Goal: Transaction & Acquisition: Purchase product/service

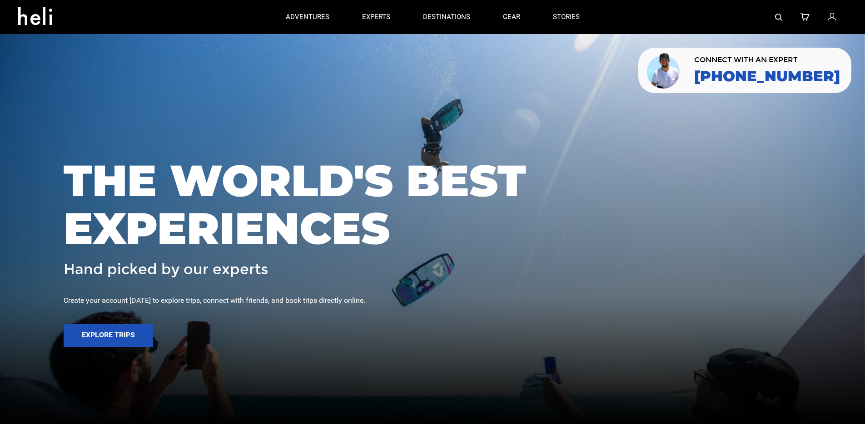
click at [297, 150] on div "THE WORLD'S BEST EXPERIENCES Hand picked by our experts Create your account [DA…" at bounding box center [432, 212] width 865 height 129
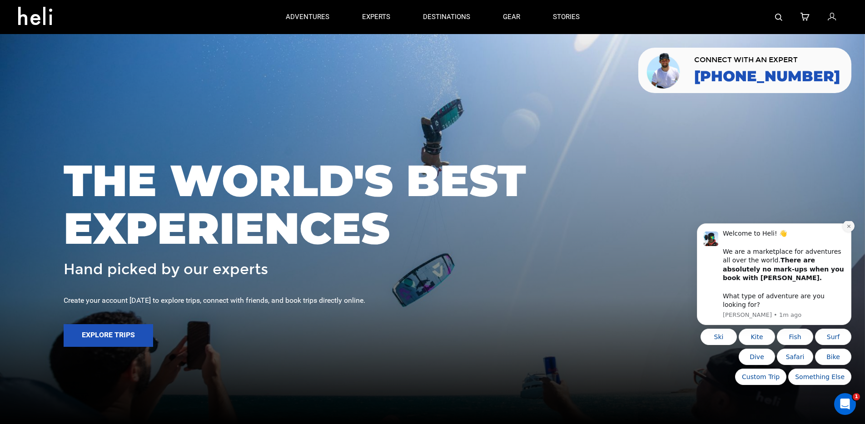
click at [846, 229] on icon "Dismiss notification" at bounding box center [848, 226] width 5 height 5
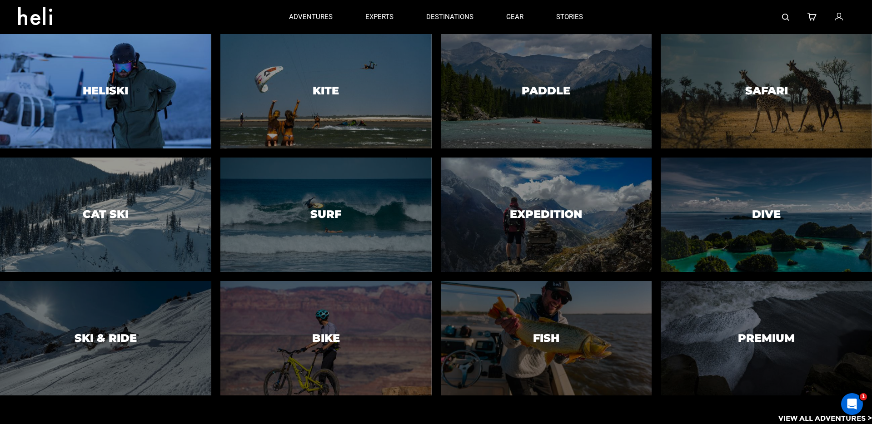
click at [92, 109] on div at bounding box center [105, 91] width 215 height 117
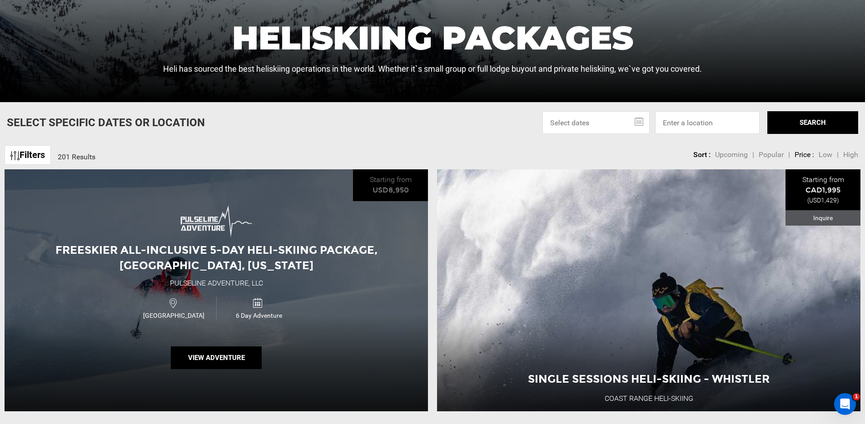
scroll to position [272, 0]
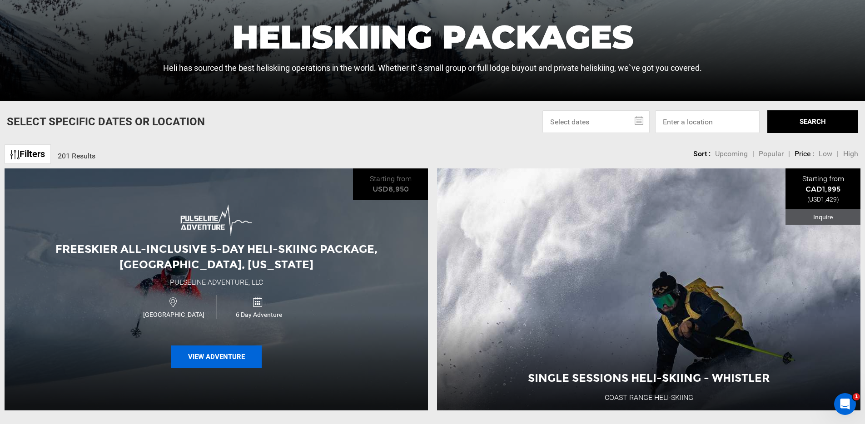
click at [218, 357] on button "View Adventure" at bounding box center [216, 357] width 91 height 23
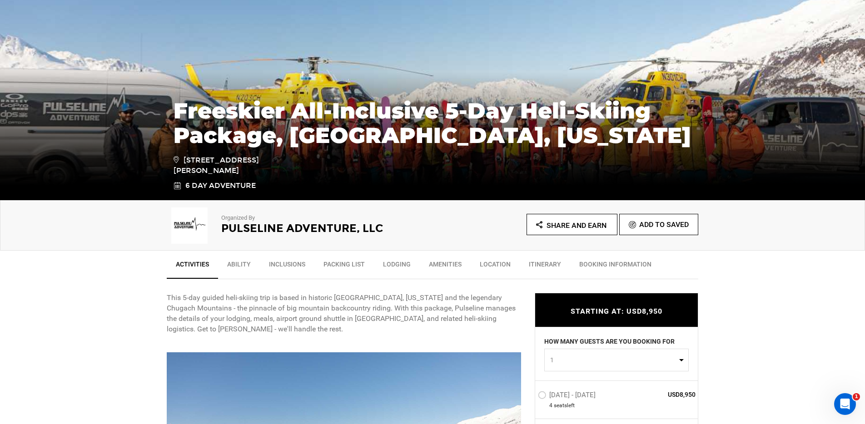
scroll to position [110, 0]
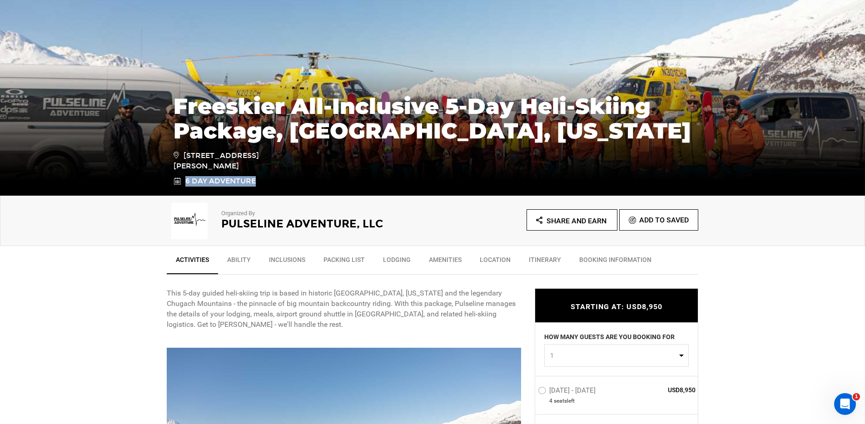
drag, startPoint x: 197, startPoint y: 181, endPoint x: 257, endPoint y: 182, distance: 60.4
click at [257, 182] on link "6 Day Adventure" at bounding box center [238, 181] width 129 height 10
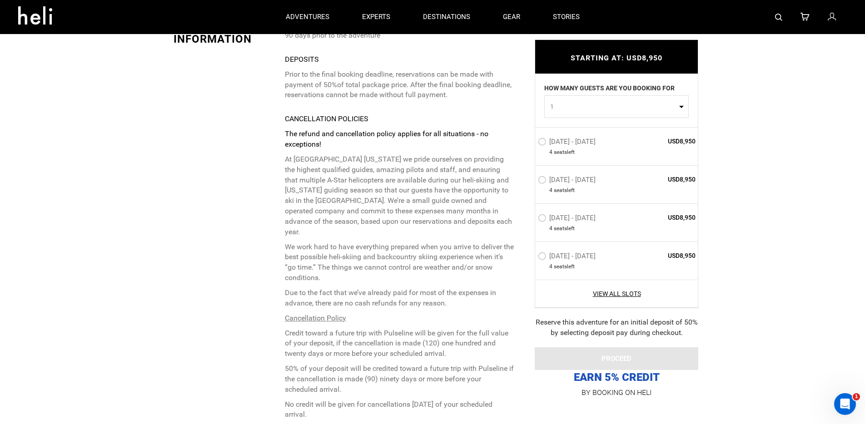
scroll to position [2111, 0]
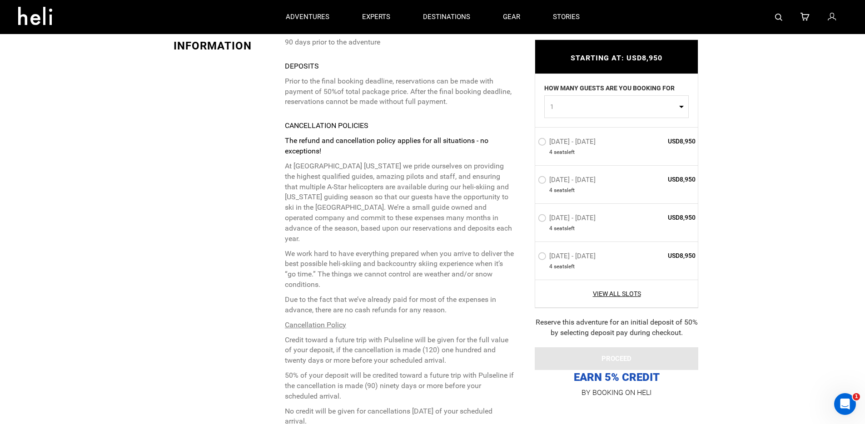
click at [542, 143] on label "[DATE] - [DATE]" at bounding box center [568, 143] width 60 height 11
click at [531, 143] on input "[DATE] - [DATE]" at bounding box center [531, 146] width 0 height 20
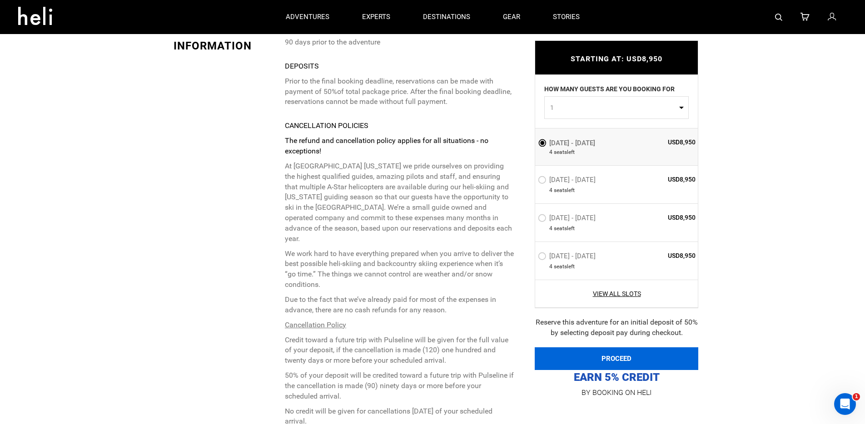
click at [648, 355] on button "PROCEED" at bounding box center [617, 358] width 164 height 23
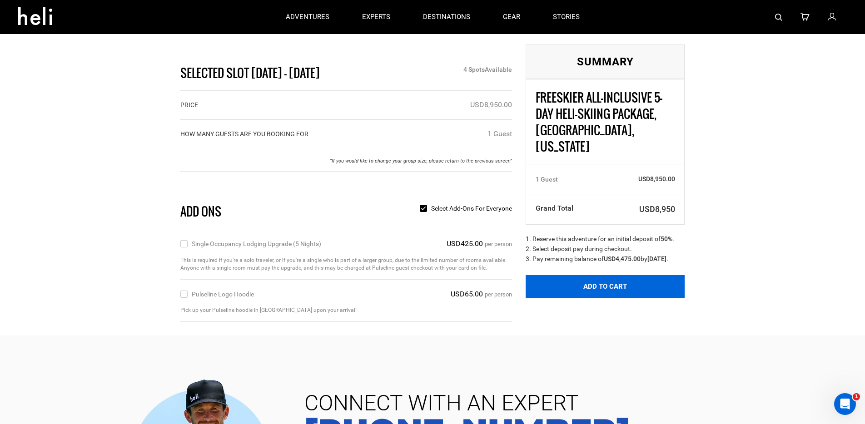
click at [605, 284] on button "Add to Cart" at bounding box center [605, 286] width 159 height 23
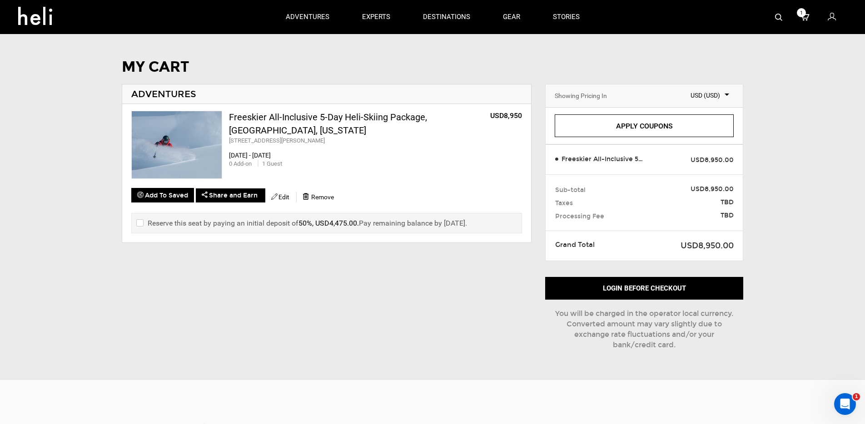
click at [649, 130] on link "Apply Coupons" at bounding box center [644, 125] width 179 height 23
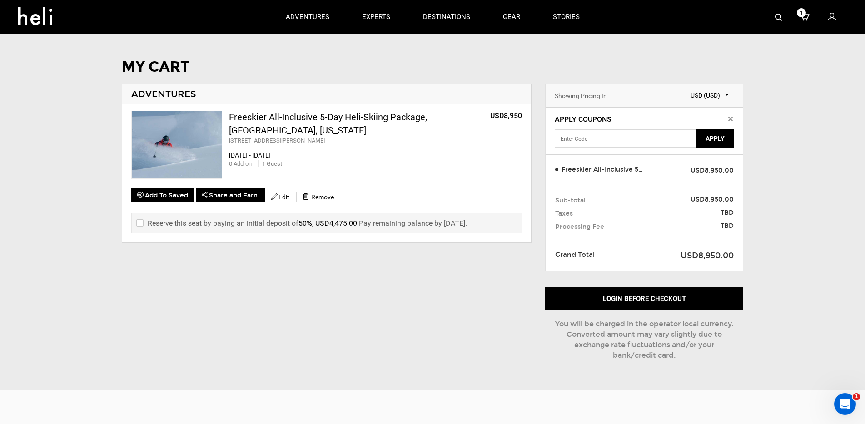
click at [733, 120] on span "Apply Coupons" at bounding box center [644, 119] width 179 height 10
click at [831, 19] on icon at bounding box center [832, 17] width 8 height 12
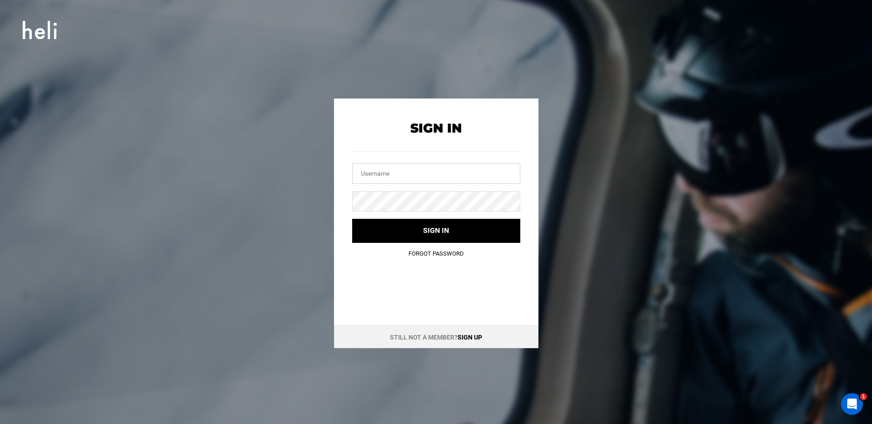
click at [407, 177] on input "text" at bounding box center [436, 174] width 168 height 20
type input "[PERSON_NAME][EMAIL_ADDRESS][DOMAIN_NAME]"
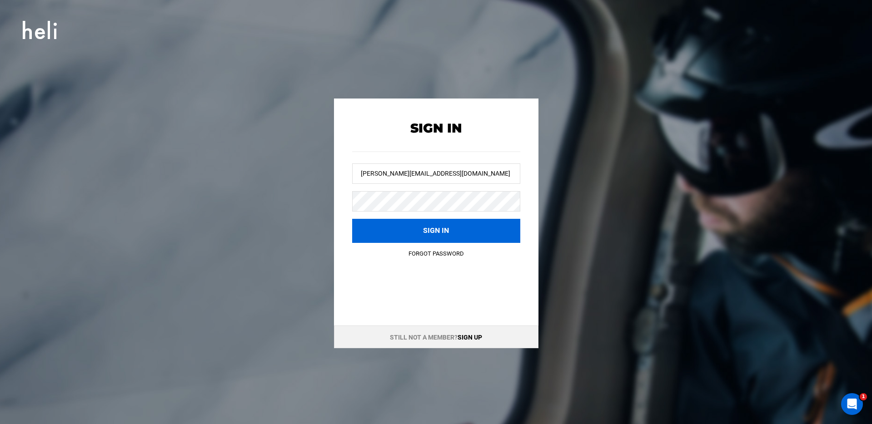
click at [387, 236] on button "Sign in" at bounding box center [436, 231] width 168 height 24
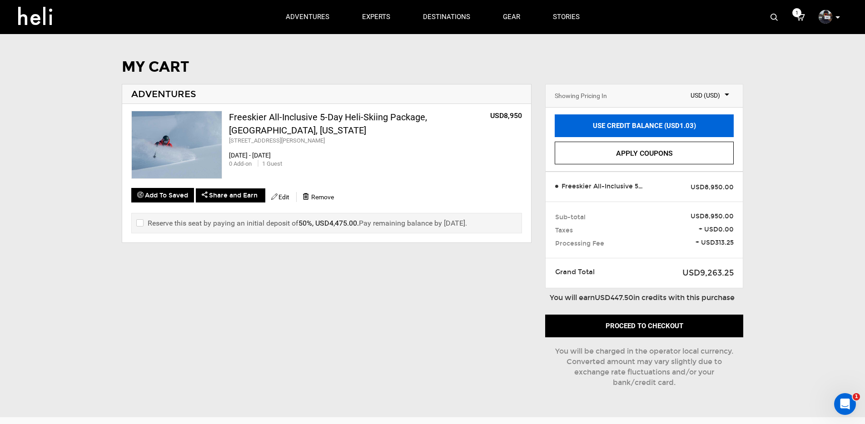
click at [651, 125] on link "USE CREDIT BALANCE (USD1.03)" at bounding box center [644, 125] width 179 height 23
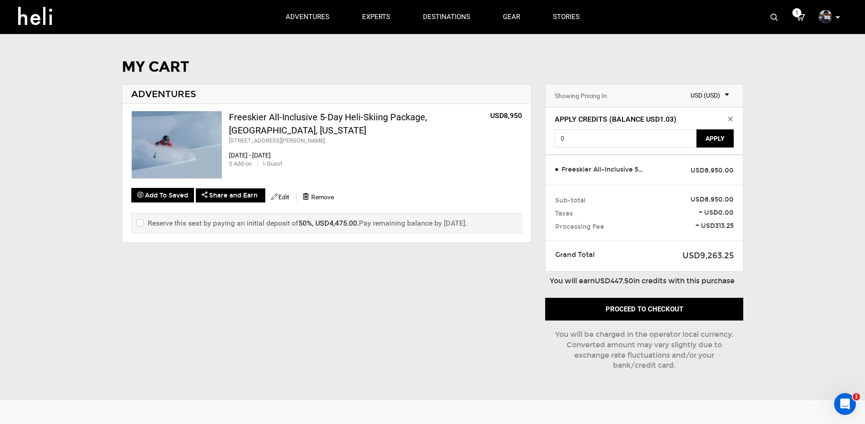
click at [730, 120] on icon at bounding box center [730, 119] width 5 height 5
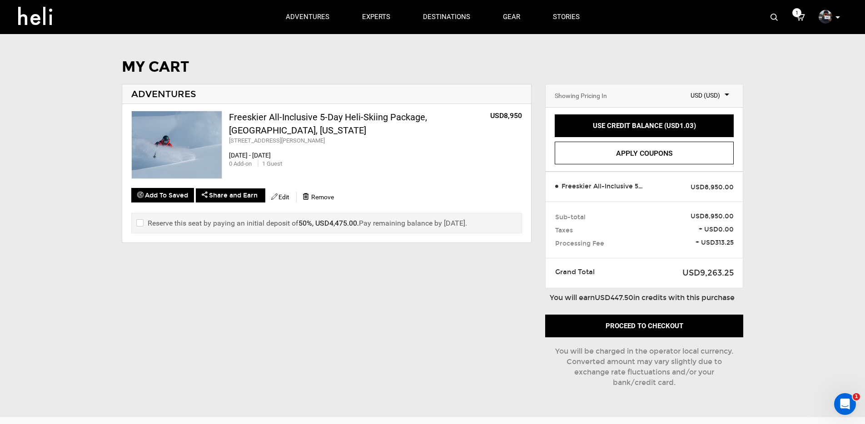
click at [834, 17] on p at bounding box center [836, 17] width 5 height 10
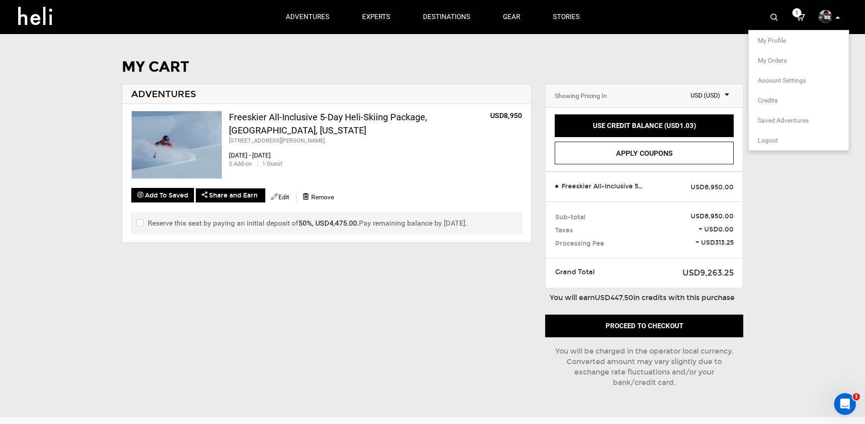
click at [761, 142] on span "Logout" at bounding box center [768, 140] width 20 height 7
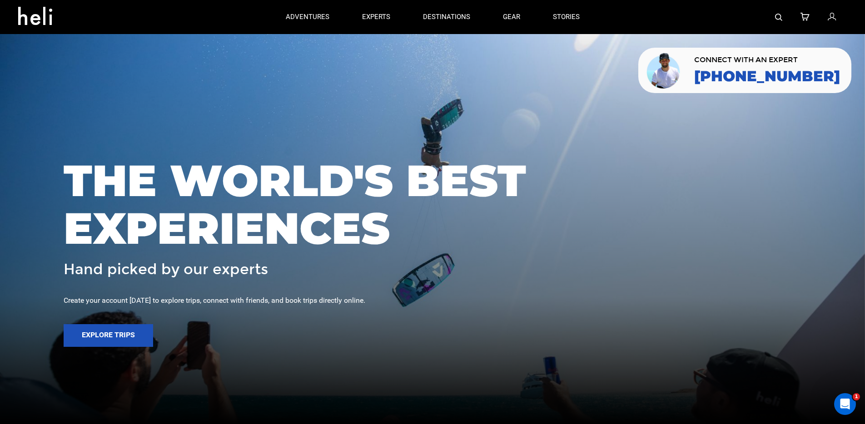
click at [832, 17] on icon at bounding box center [832, 17] width 8 height 12
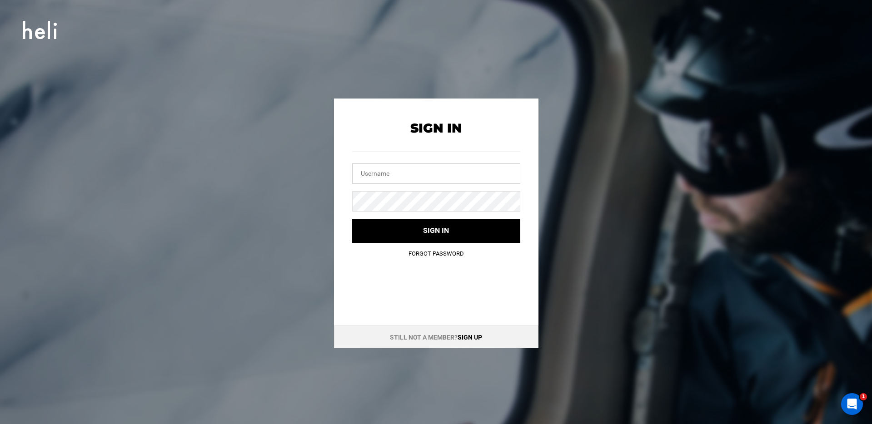
click at [384, 174] on input "text" at bounding box center [436, 174] width 168 height 20
type input "[EMAIL_ADDRESS][DOMAIN_NAME]"
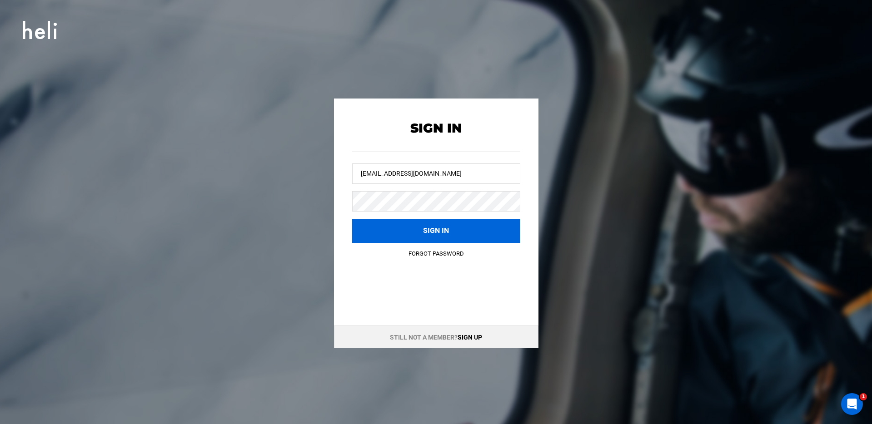
click at [367, 233] on button "Sign in" at bounding box center [436, 231] width 168 height 24
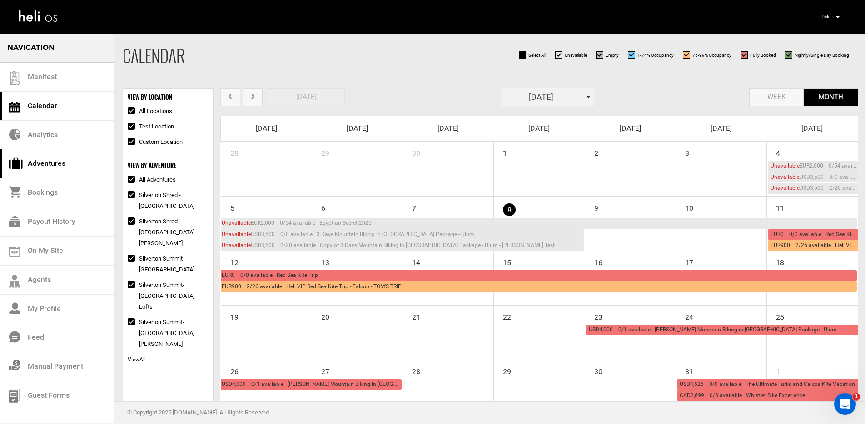
click at [49, 164] on link "Adventures" at bounding box center [57, 163] width 114 height 29
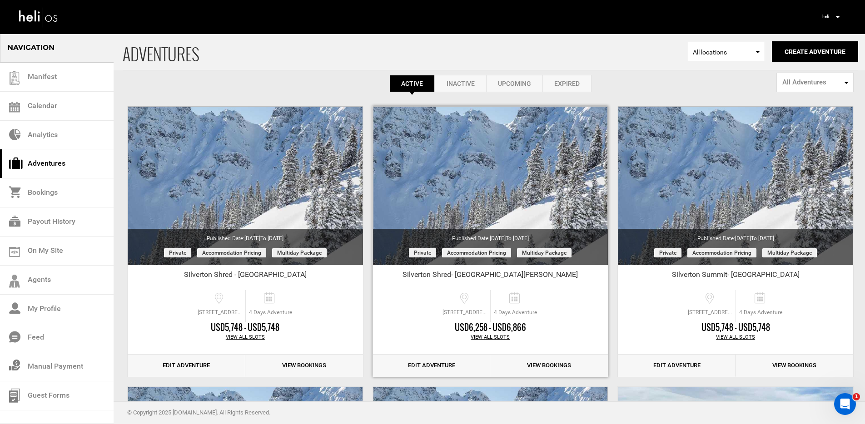
scroll to position [16, 0]
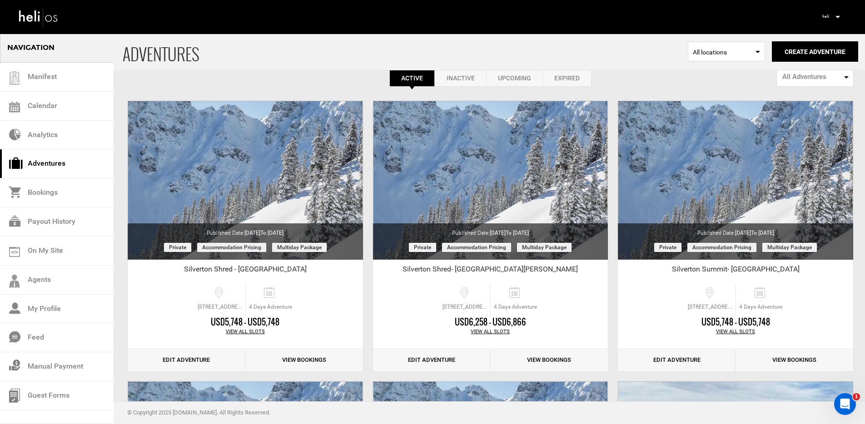
click at [791, 79] on span "All Adventures" at bounding box center [812, 77] width 60 height 10
click at [795, 114] on span "Public Adventures" at bounding box center [806, 112] width 51 height 9
select select "number:1"
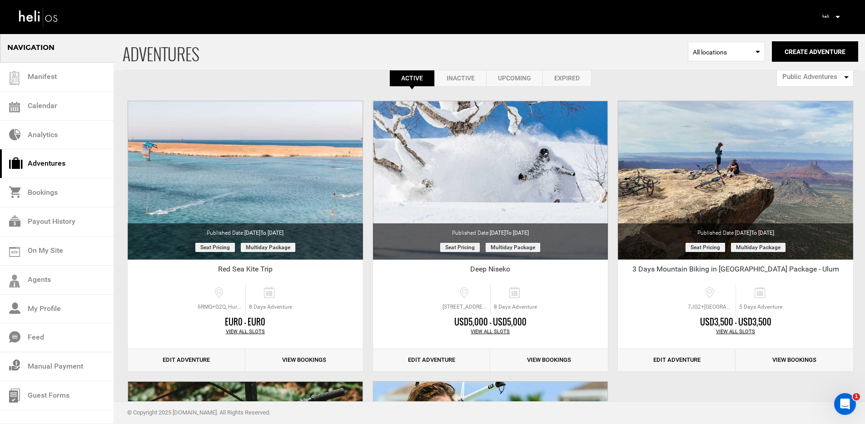
scroll to position [35, 0]
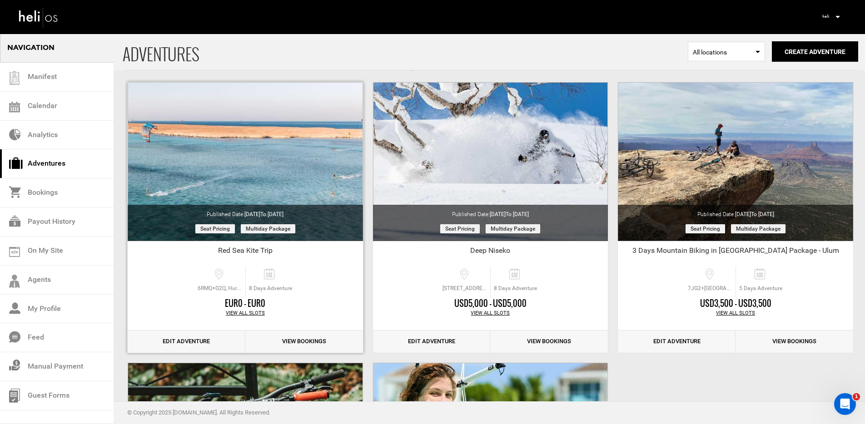
click at [248, 314] on div "View All Slots" at bounding box center [245, 313] width 235 height 7
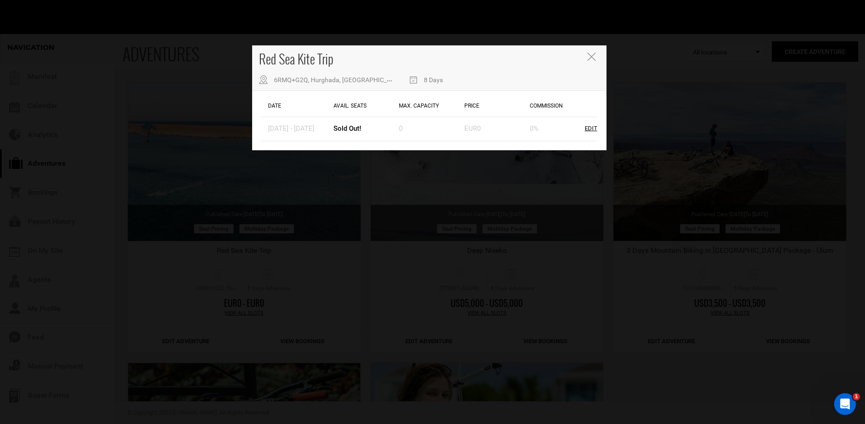
click at [590, 58] on icon "Close" at bounding box center [591, 57] width 8 height 8
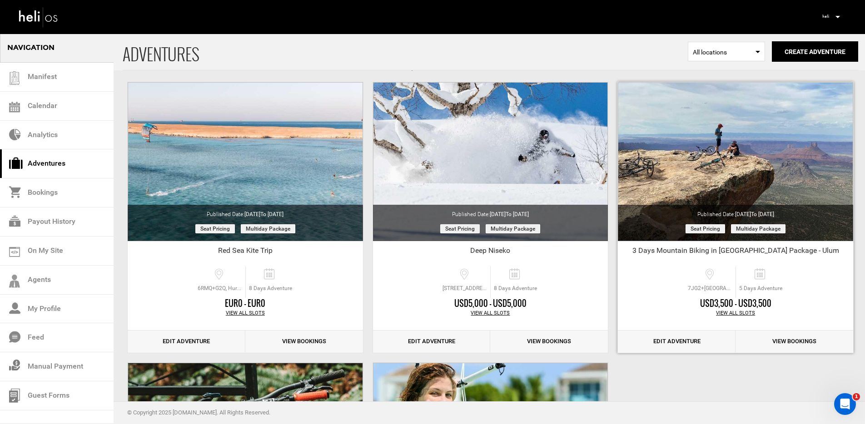
click at [734, 315] on div "View All Slots" at bounding box center [735, 313] width 235 height 7
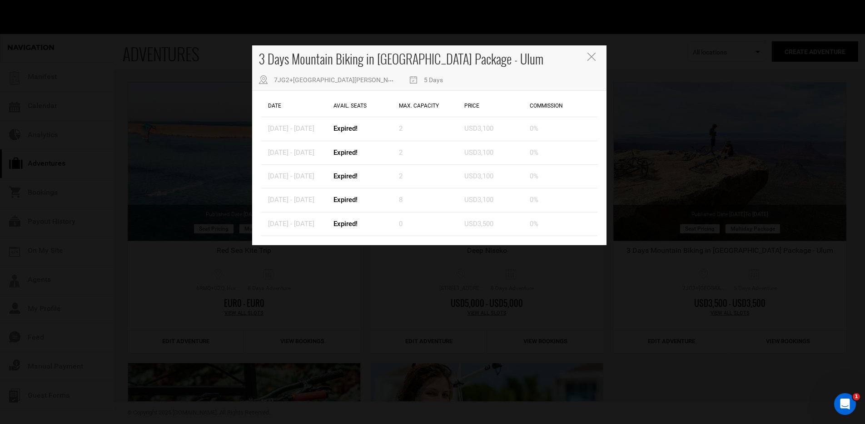
click at [592, 55] on icon "Close" at bounding box center [591, 57] width 8 height 8
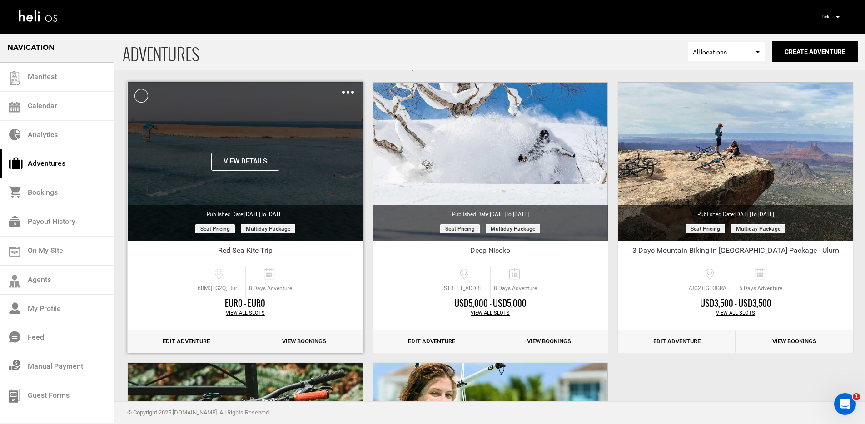
click at [252, 161] on button "View Details" at bounding box center [245, 162] width 68 height 18
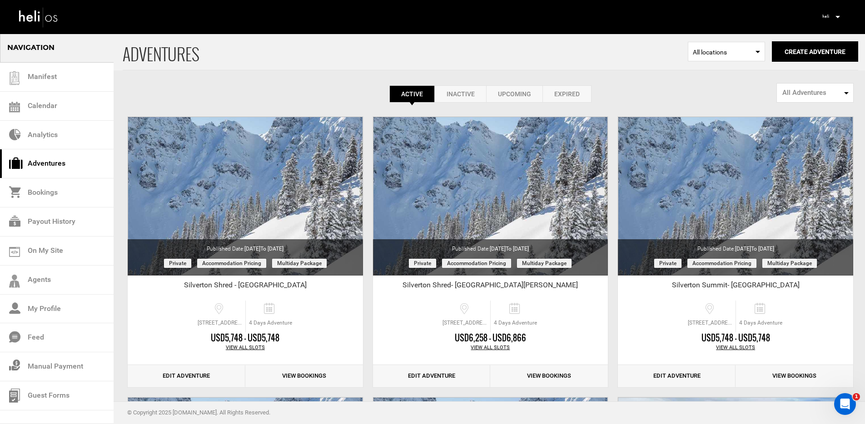
click at [804, 91] on span "All Adventures" at bounding box center [812, 93] width 60 height 10
click at [805, 126] on span "Public Adventures" at bounding box center [806, 128] width 51 height 9
select select "number:1"
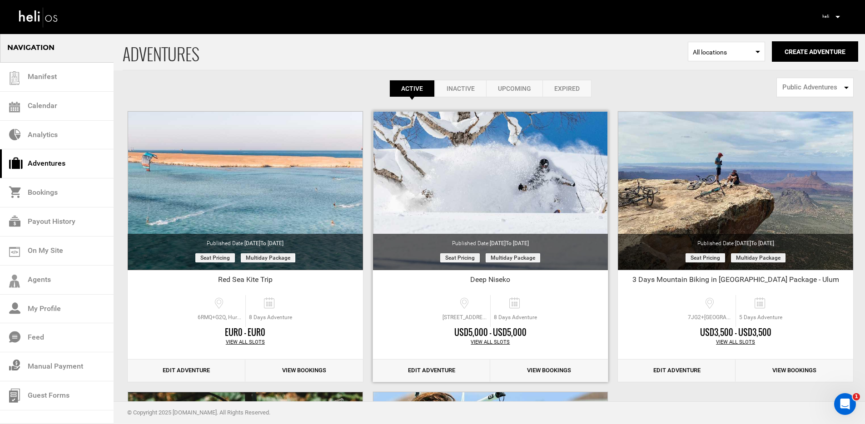
scroll to position [17, 0]
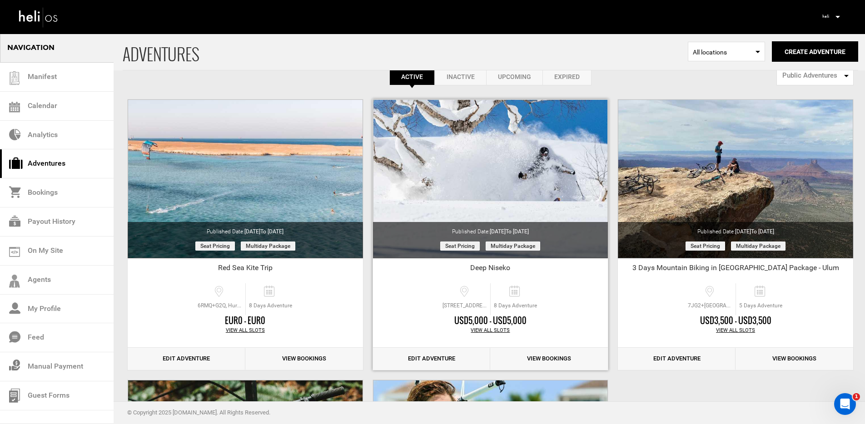
click at [422, 356] on link "Edit Adventure" at bounding box center [432, 359] width 118 height 22
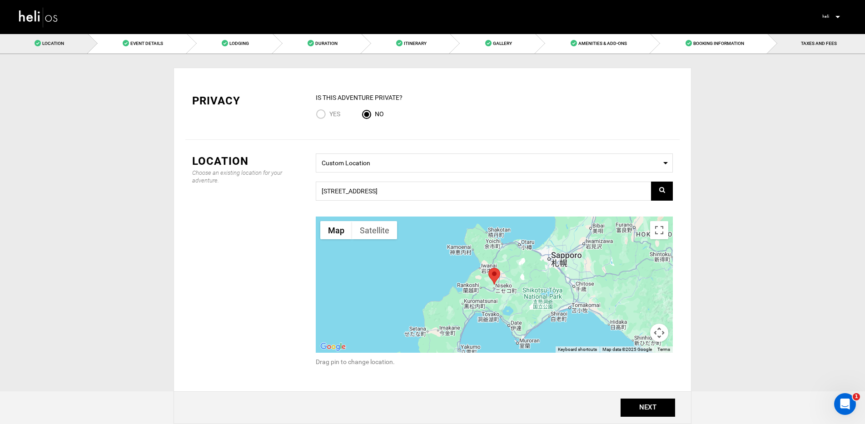
click at [820, 45] on span "TAXES AND FEES" at bounding box center [819, 43] width 36 height 5
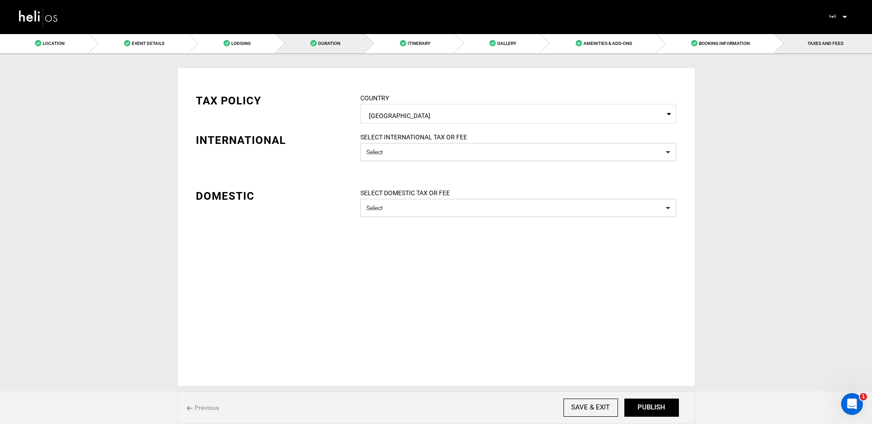
click at [333, 46] on link "Duration" at bounding box center [319, 43] width 89 height 20
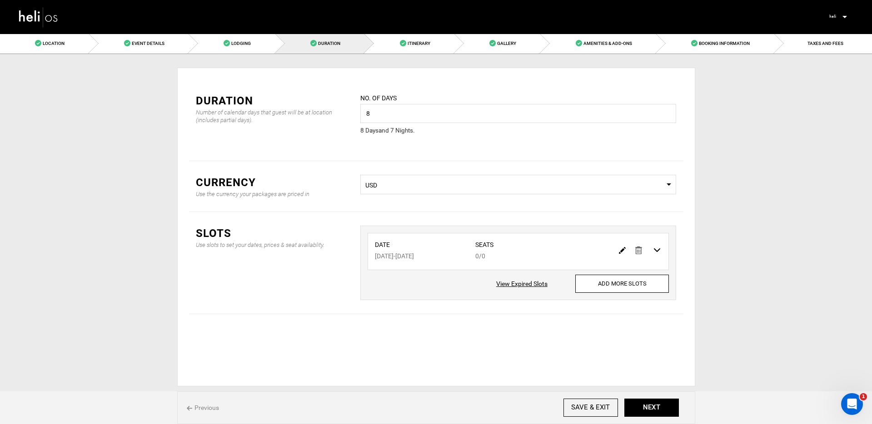
click at [47, 24] on img at bounding box center [38, 17] width 41 height 24
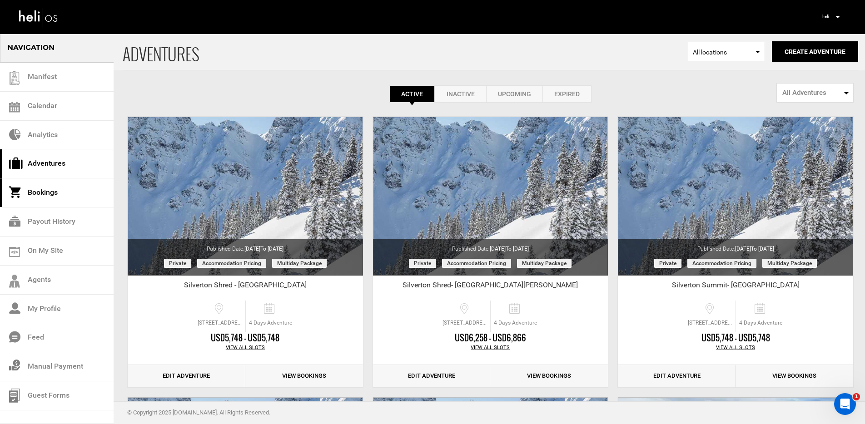
click at [53, 197] on link "Bookings" at bounding box center [57, 193] width 114 height 29
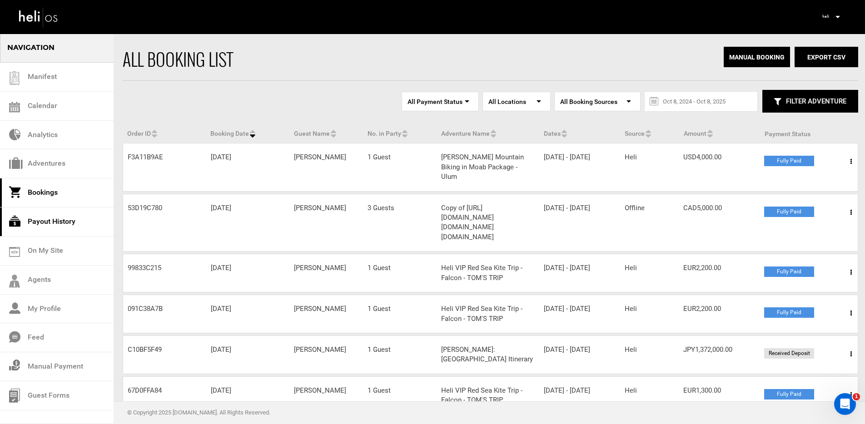
click at [59, 226] on link "Payout History" at bounding box center [57, 222] width 114 height 29
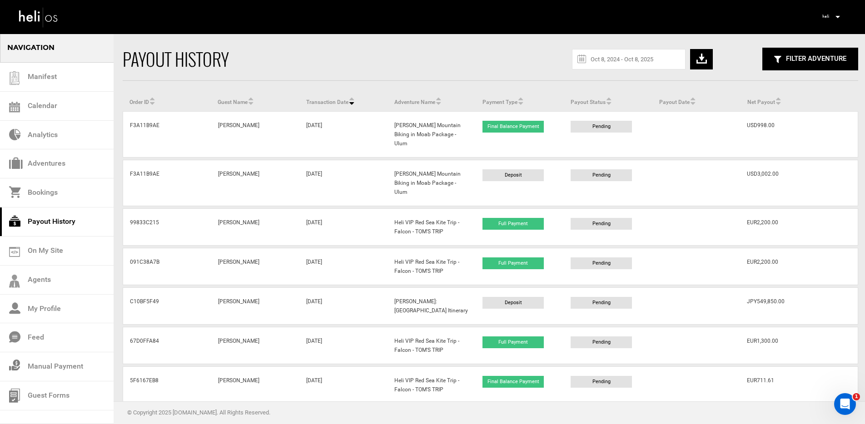
click at [273, 60] on div "Payout History" at bounding box center [307, 59] width 368 height 25
click at [52, 162] on link "Adventures" at bounding box center [57, 163] width 114 height 29
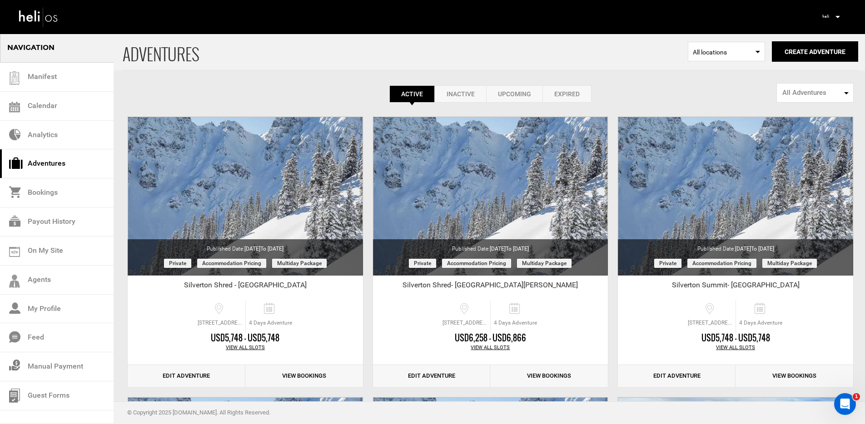
click at [836, 16] on icon at bounding box center [837, 17] width 5 height 2
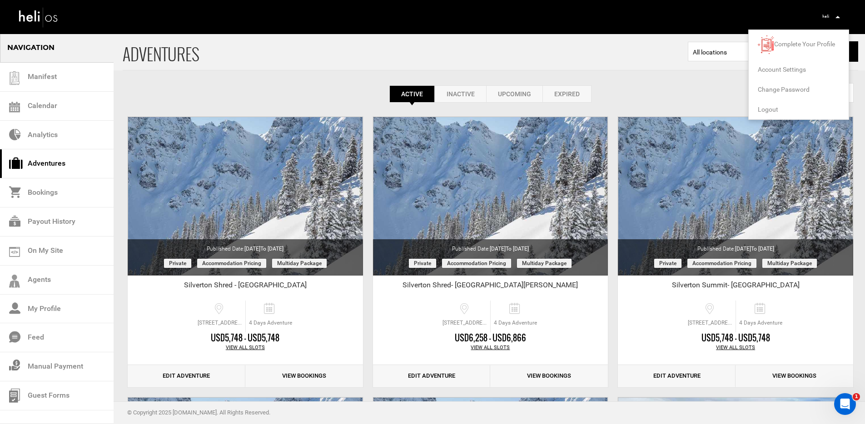
click at [762, 110] on span "Logout" at bounding box center [768, 109] width 20 height 7
